Goal: Information Seeking & Learning: Check status

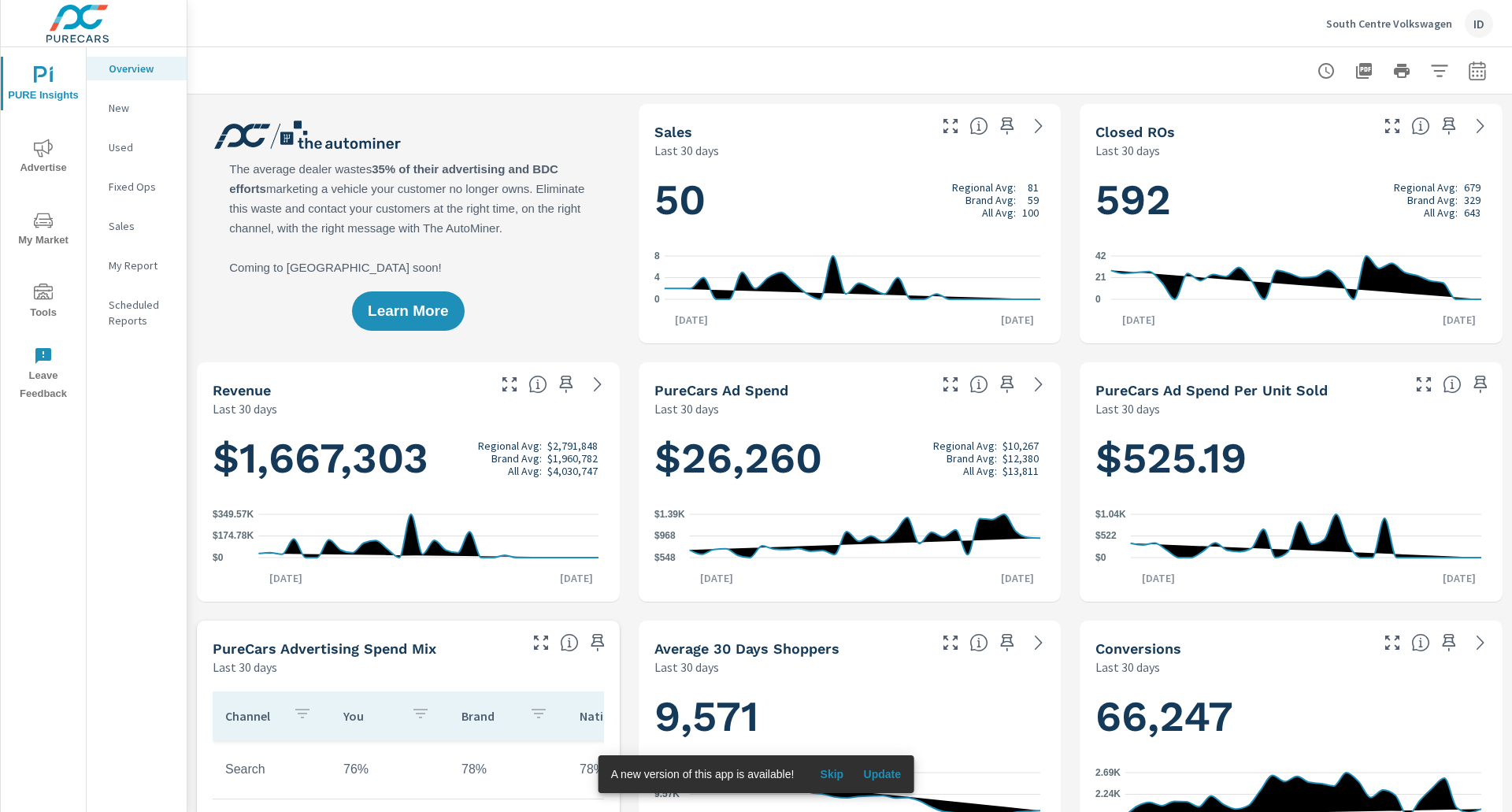
scroll to position [1, 0]
click at [60, 148] on span "Advertise" at bounding box center [43, 158] width 76 height 38
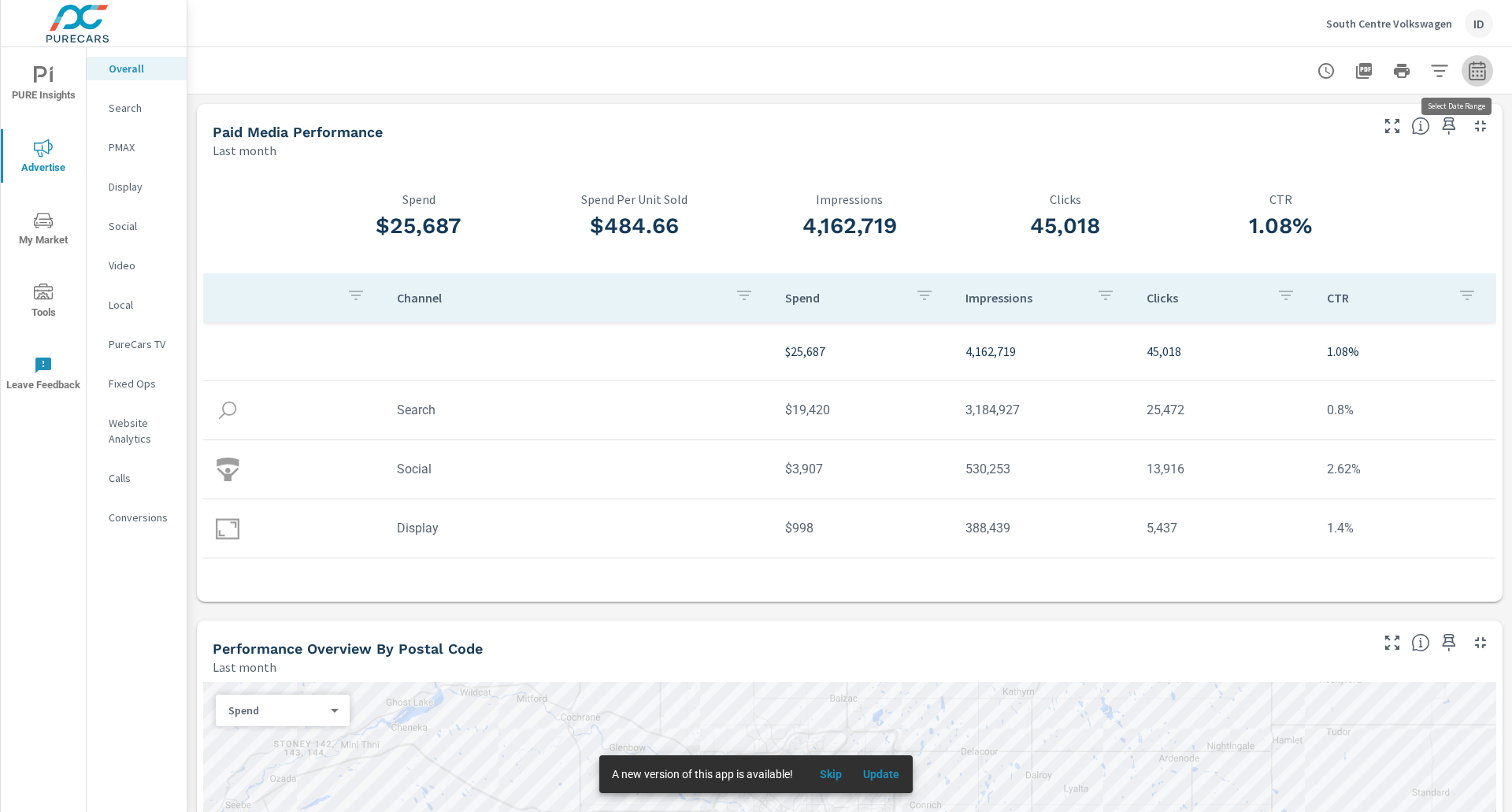
click at [1461, 60] on button "button" at bounding box center [1477, 70] width 32 height 32
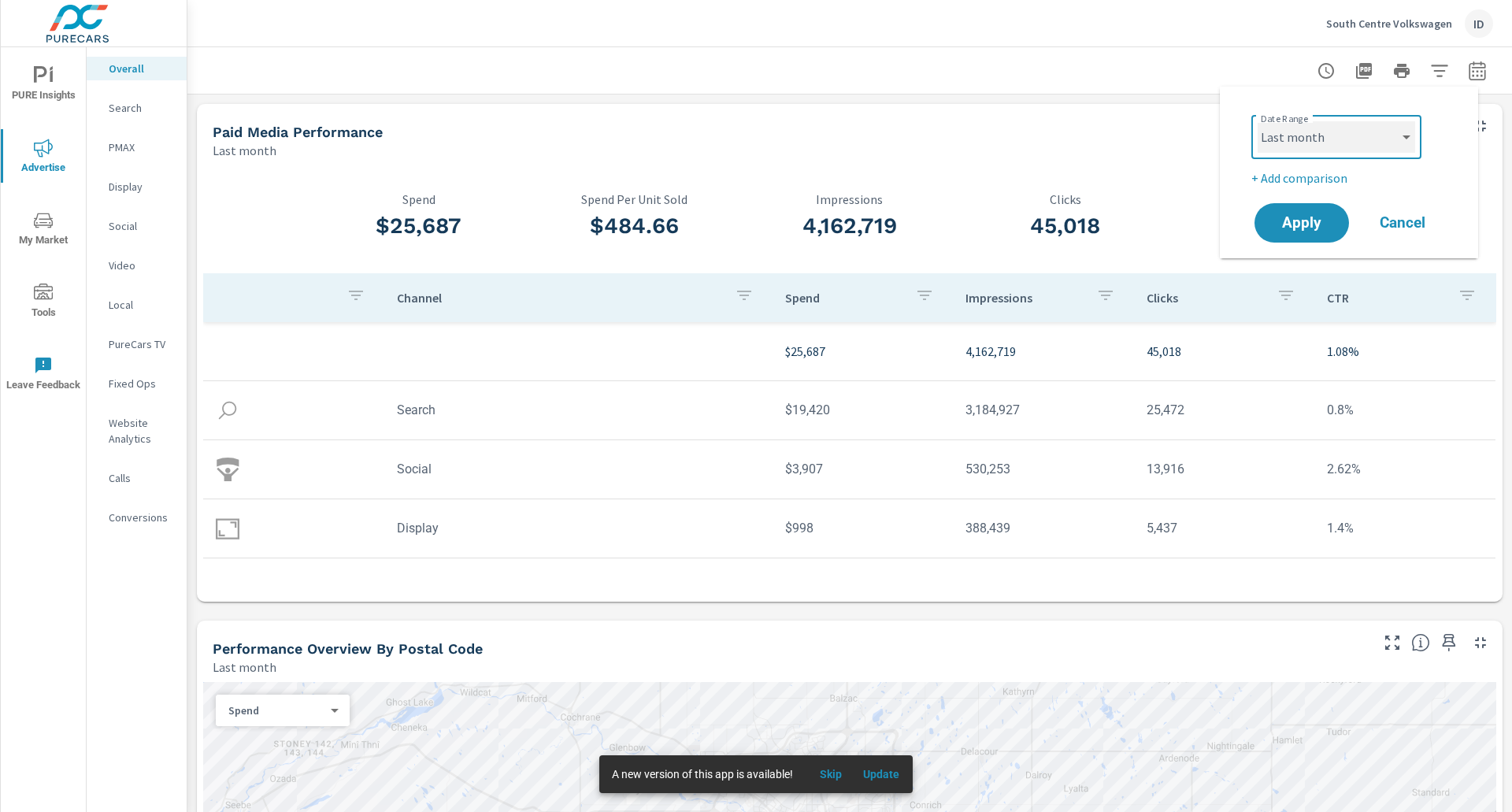
click at [1311, 145] on select "Custom [DATE] Last week Last 7 days Last 14 days Last 30 days Last 45 days Last…" at bounding box center [1336, 137] width 158 height 32
click at [1258, 121] on select "Custom [DATE] Last week Last 7 days Last 14 days Last 30 days Last 45 days Last…" at bounding box center [1336, 137] width 158 height 32
click at [1325, 138] on select "Custom [DATE] Last week Last 7 days Last 14 days Last 30 days Last 45 days Last…" at bounding box center [1336, 137] width 158 height 32
click at [1258, 121] on select "Custom [DATE] Last week Last 7 days Last 14 days Last 30 days Last 45 days Last…" at bounding box center [1336, 137] width 158 height 32
select select "Month to date"
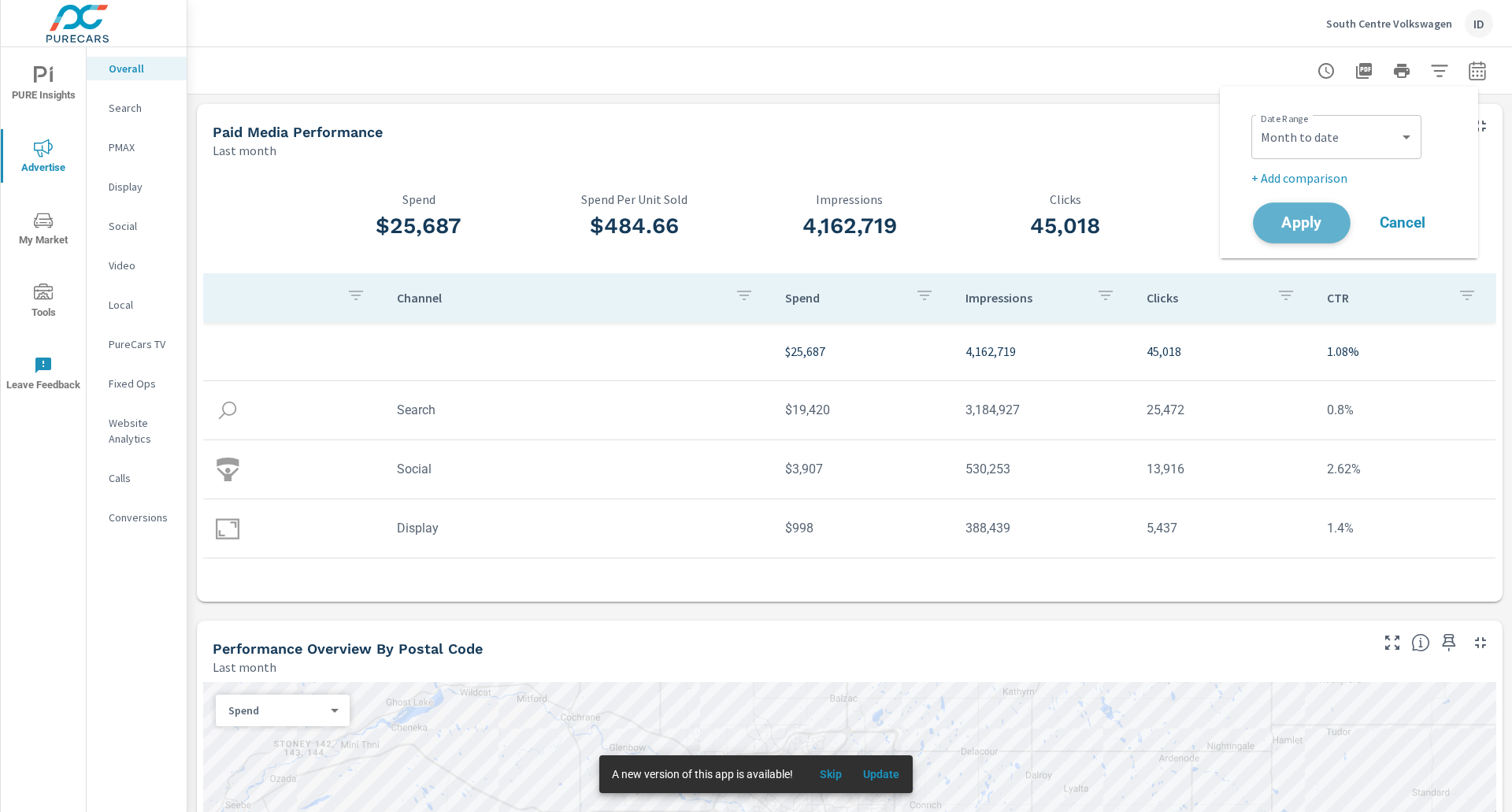
click at [1313, 227] on span "Apply" at bounding box center [1301, 223] width 65 height 15
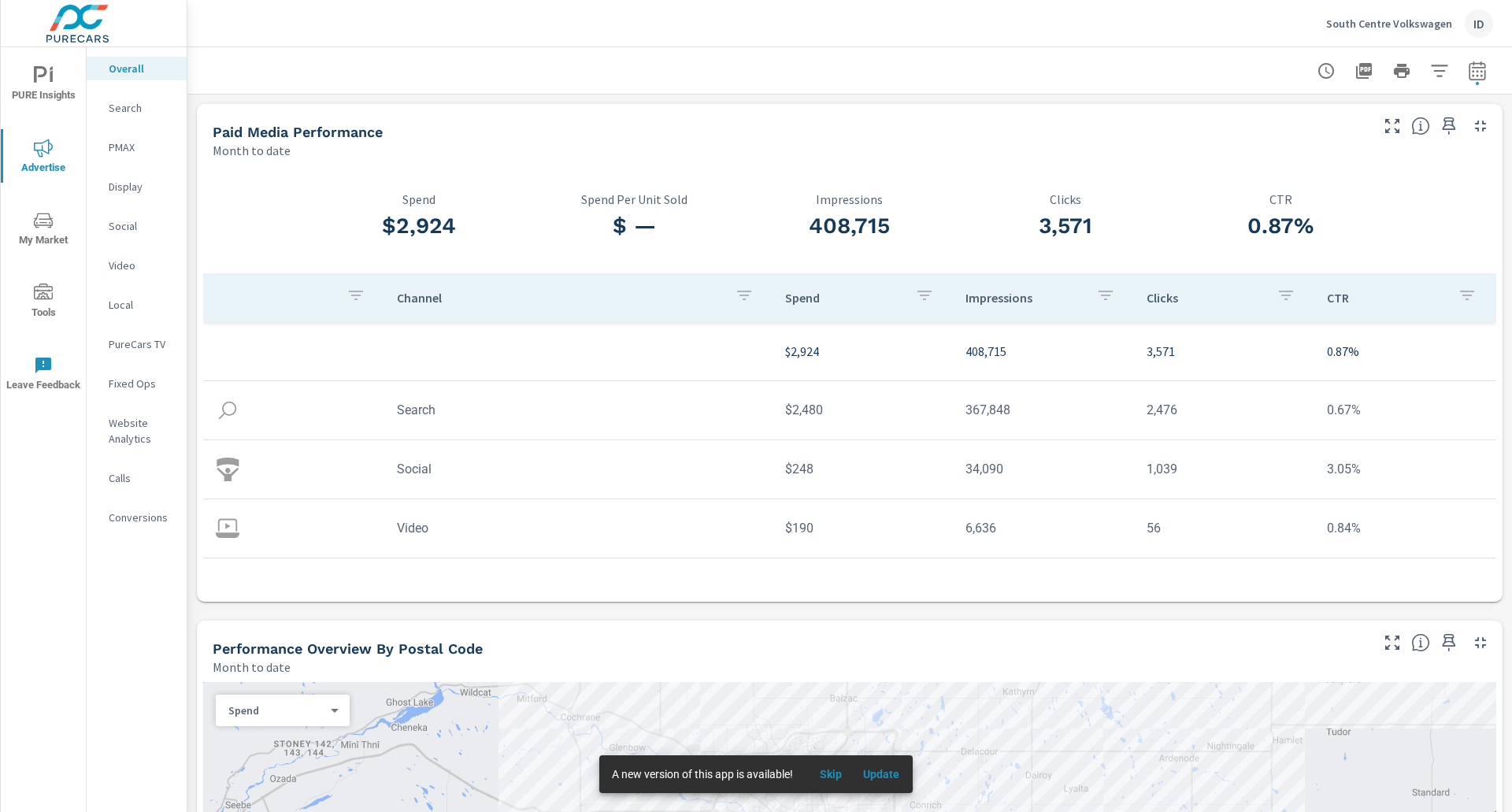
click at [1055, 182] on div "3,571 Clicks" at bounding box center [1066, 219] width 216 height 108
click at [787, 117] on div "Paid Media Performance Month to date" at bounding box center [785, 132] width 1177 height 56
